Goal: Task Accomplishment & Management: Use online tool/utility

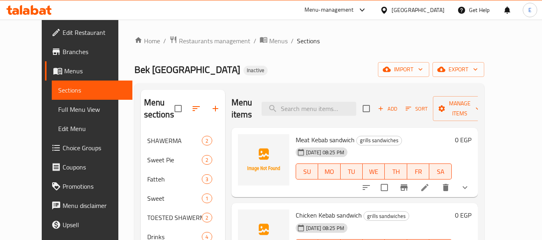
scroll to position [120, 0]
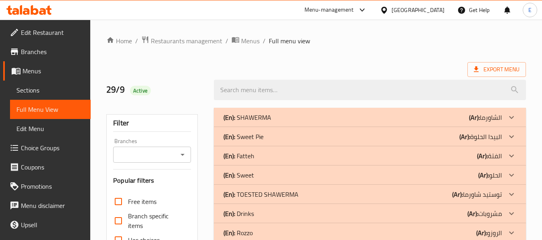
scroll to position [200, 0]
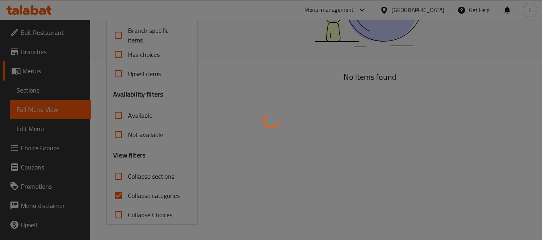
scroll to position [181, 0]
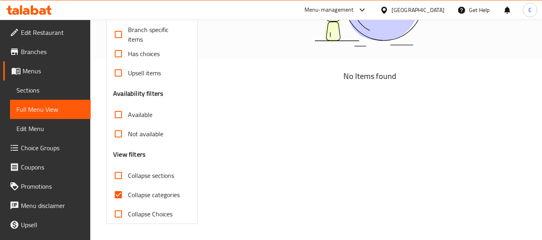
drag, startPoint x: 321, startPoint y: 136, endPoint x: 314, endPoint y: 135, distance: 7.3
click at [321, 136] on div "No Items found" at bounding box center [369, 73] width 321 height 312
click at [245, 131] on div "No Items found" at bounding box center [369, 73] width 321 height 312
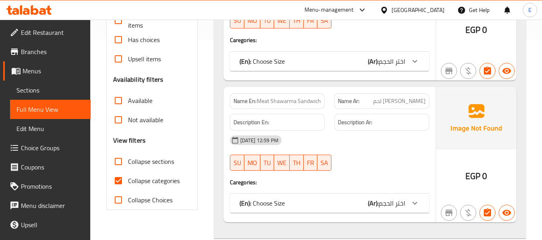
scroll to position [240, 0]
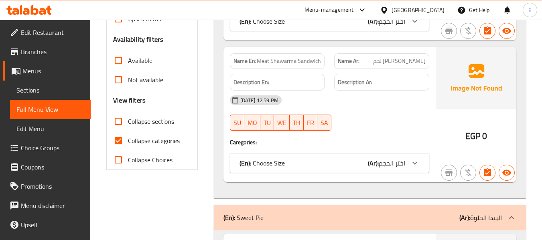
click at [117, 142] on input "Collapse categories" at bounding box center [118, 140] width 19 height 19
checkbox input "false"
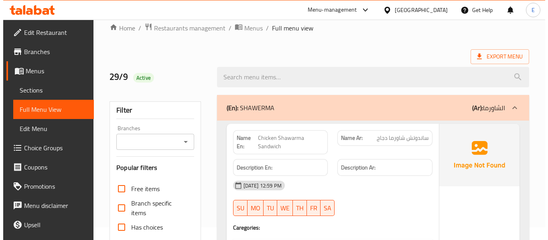
scroll to position [0, 0]
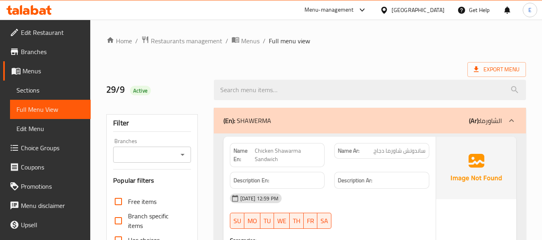
click at [508, 68] on span "Export Menu" at bounding box center [496, 70] width 46 height 10
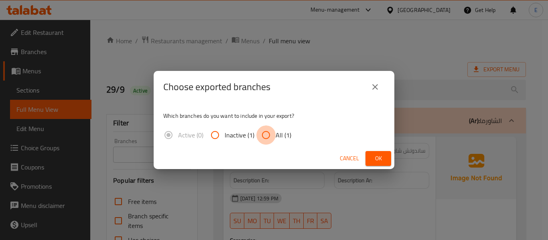
click at [275, 133] on input "All (1)" at bounding box center [265, 134] width 19 height 19
radio input "true"
click at [372, 158] on span "Ok" at bounding box center [378, 159] width 13 height 10
